Goal: Use online tool/utility: Use online tool/utility

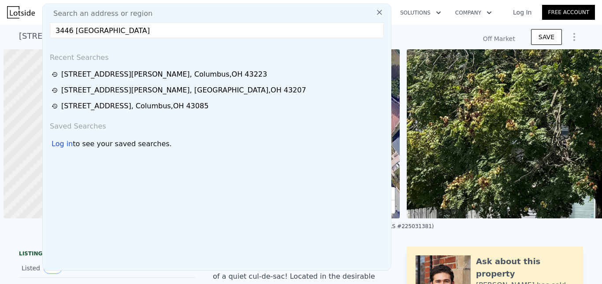
scroll to position [0, 4]
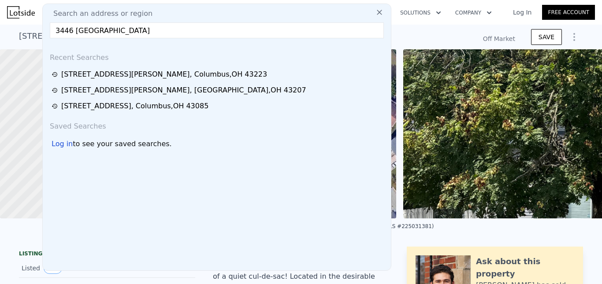
click at [112, 32] on input "3446 [GEOGRAPHIC_DATA]" at bounding box center [217, 30] width 334 height 16
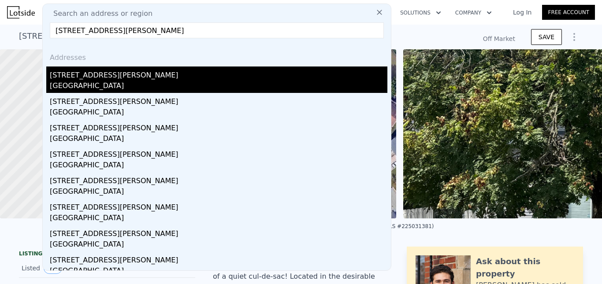
type input "[STREET_ADDRESS][PERSON_NAME]"
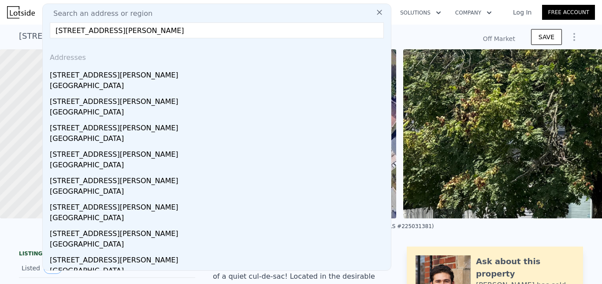
drag, startPoint x: 98, startPoint y: 78, endPoint x: 186, endPoint y: 83, distance: 88.7
click at [98, 78] on div "[STREET_ADDRESS][PERSON_NAME]" at bounding box center [218, 74] width 337 height 14
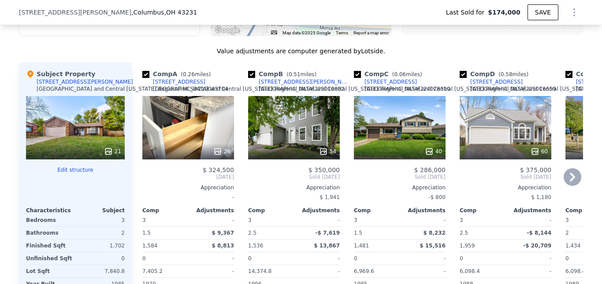
scroll to position [878, 0]
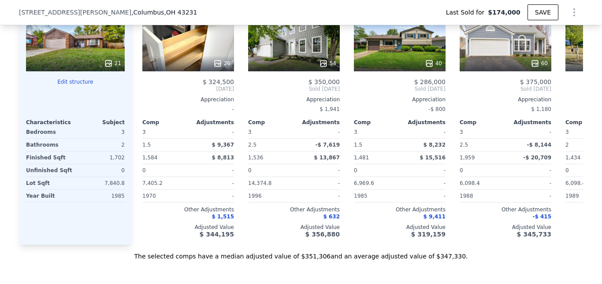
type input "$ 347,000"
type input "$ 141,964"
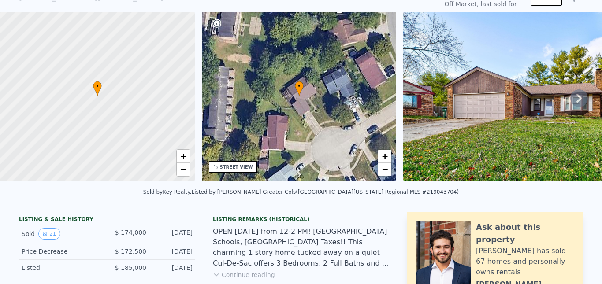
scroll to position [0, 0]
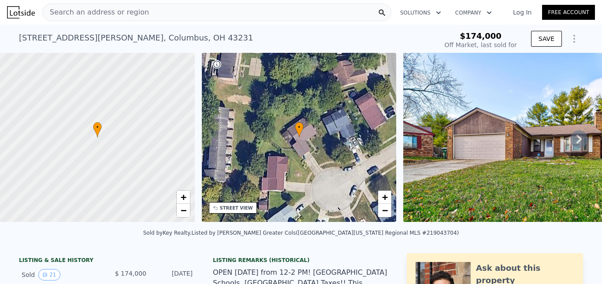
click at [132, 13] on span "Search an address or region" at bounding box center [96, 12] width 106 height 11
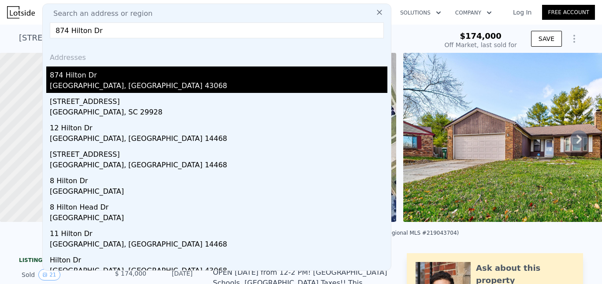
type input "874 Hilton Dr"
click at [89, 78] on div "874 Hilton Dr" at bounding box center [218, 74] width 337 height 14
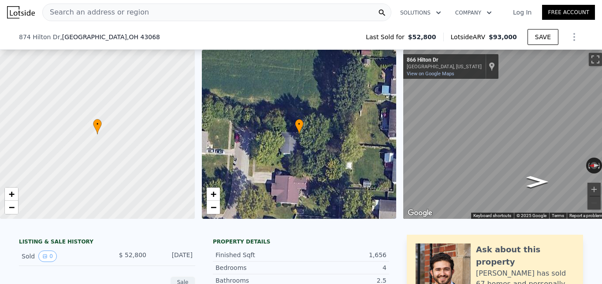
scroll to position [129, 0]
